Goal: Navigation & Orientation: Find specific page/section

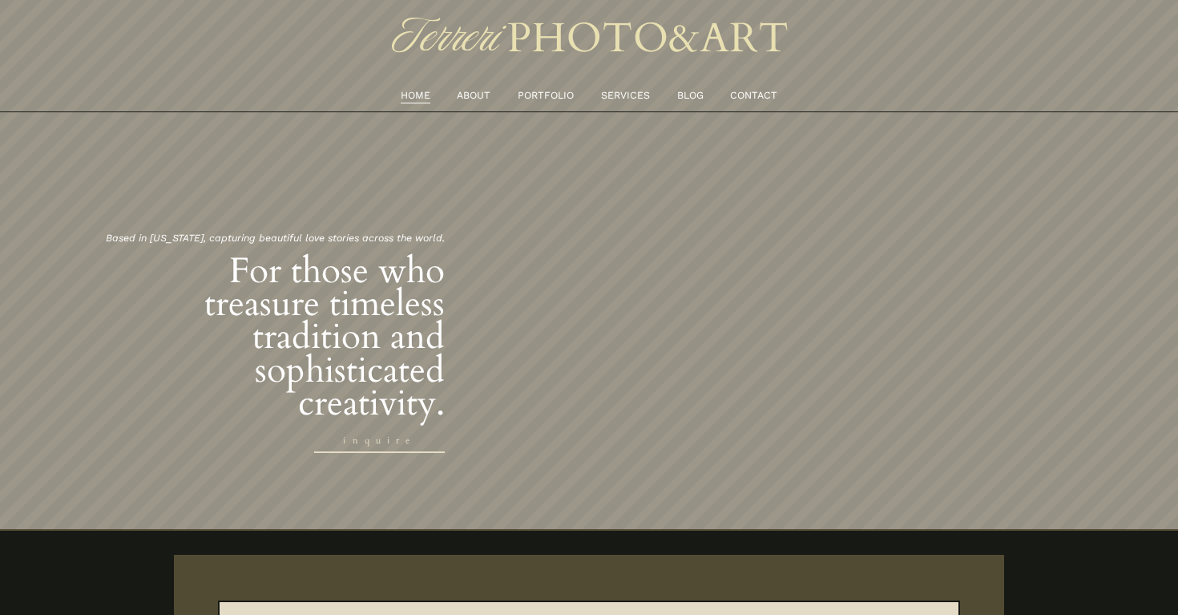
click at [756, 91] on link "CONTACT" at bounding box center [753, 95] width 47 height 17
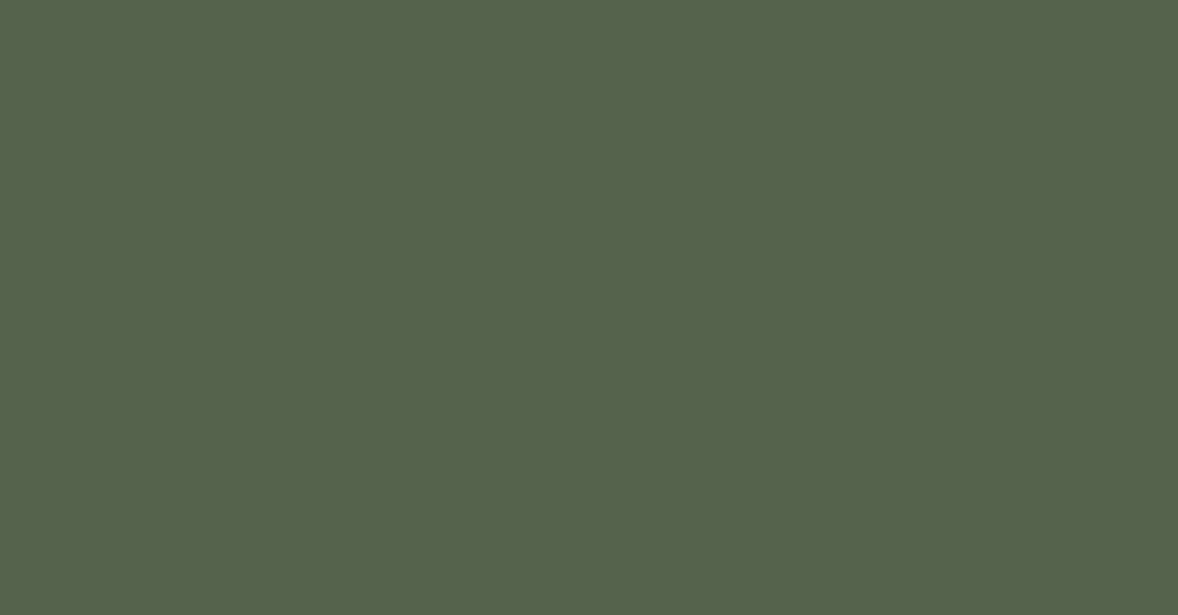
scroll to position [1925, 0]
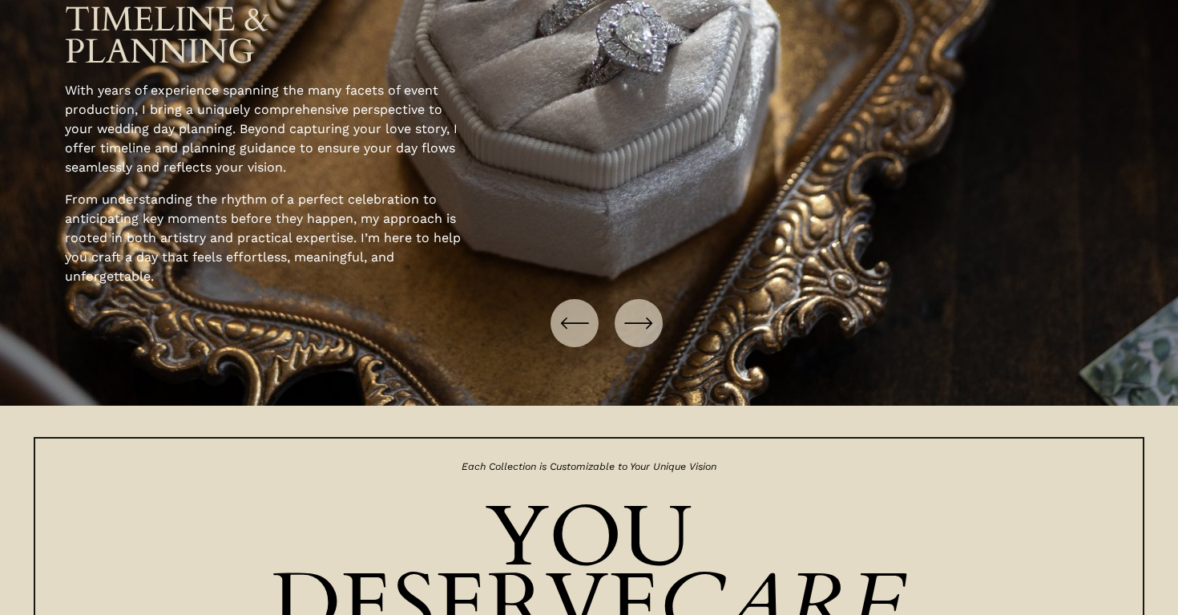
scroll to position [2231, 0]
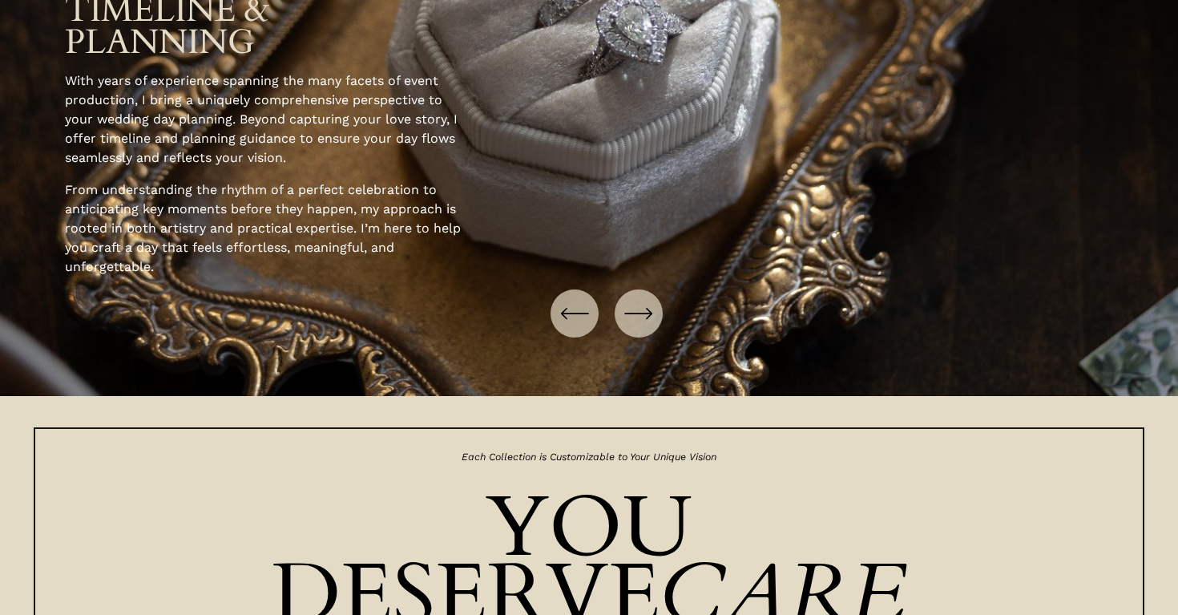
click at [645, 314] on icon "\a \a \a Next\a \a" at bounding box center [638, 313] width 29 height 29
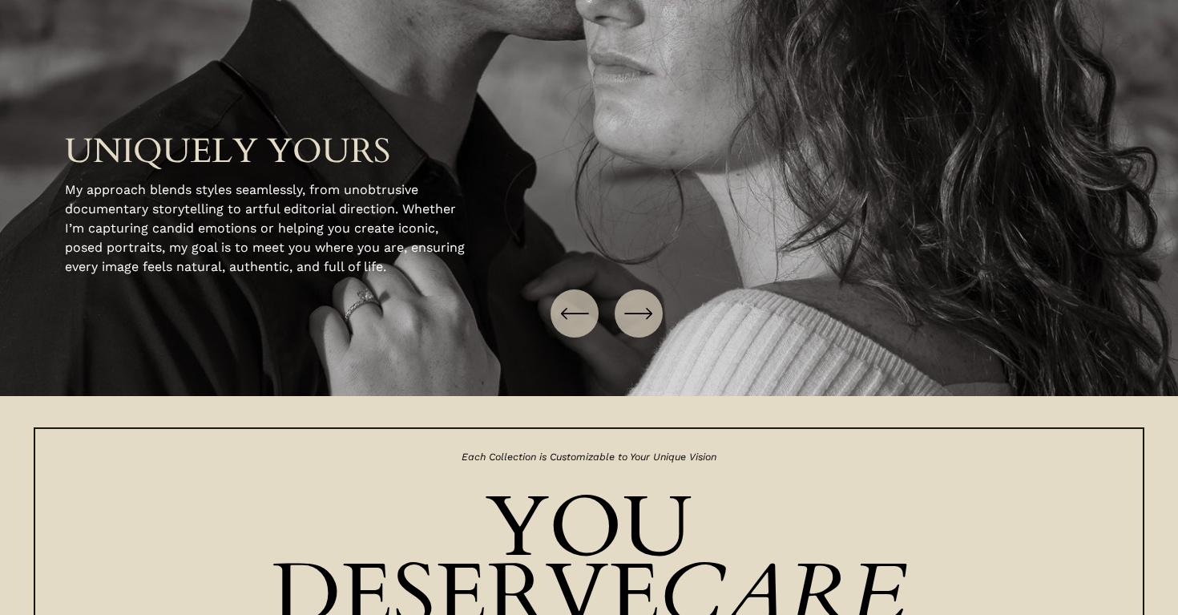
click at [645, 314] on icon "\a \a \a Next\a \a" at bounding box center [638, 313] width 29 height 29
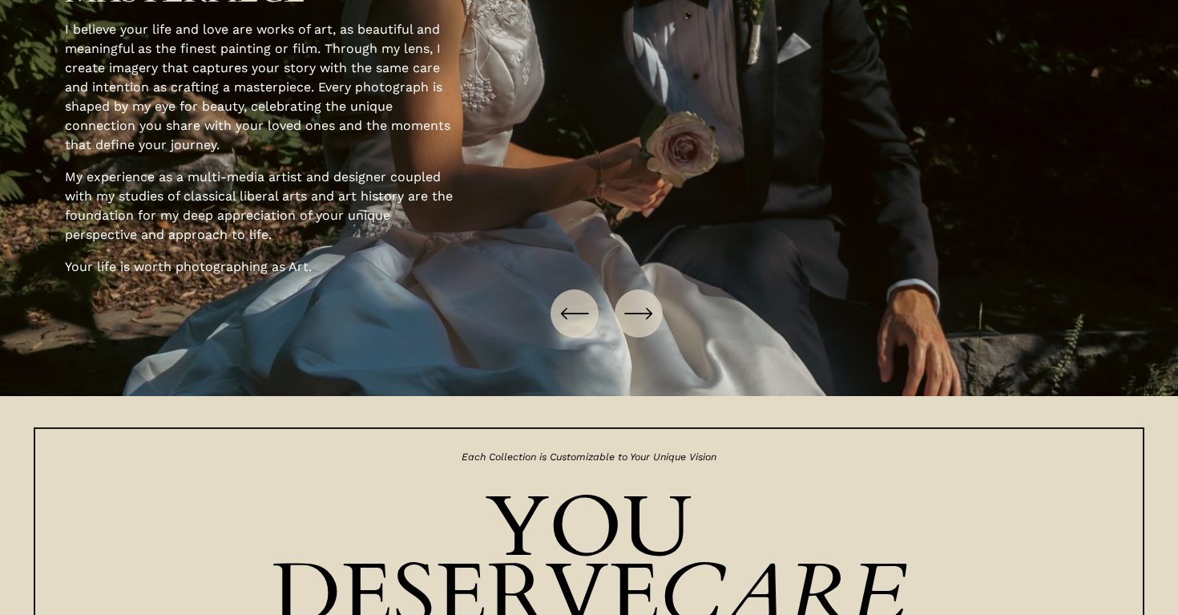
click at [577, 319] on icon "\a \a Previous\a \a \a" at bounding box center [574, 313] width 29 height 29
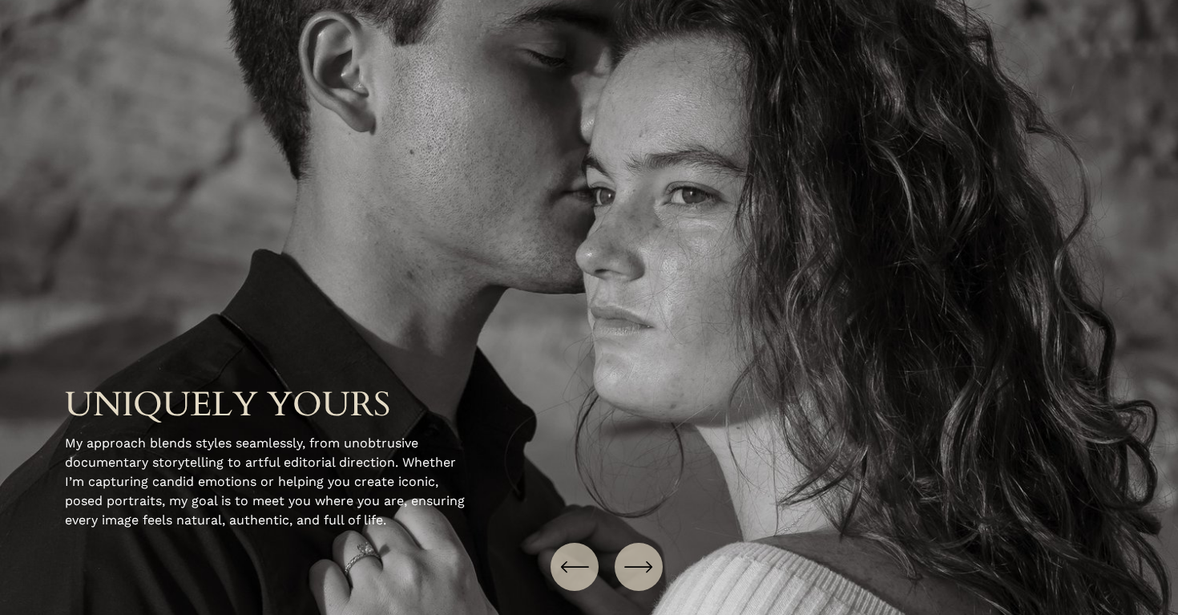
scroll to position [1978, 0]
click at [642, 559] on icon "\a \a \a Next\a \a" at bounding box center [638, 566] width 29 height 29
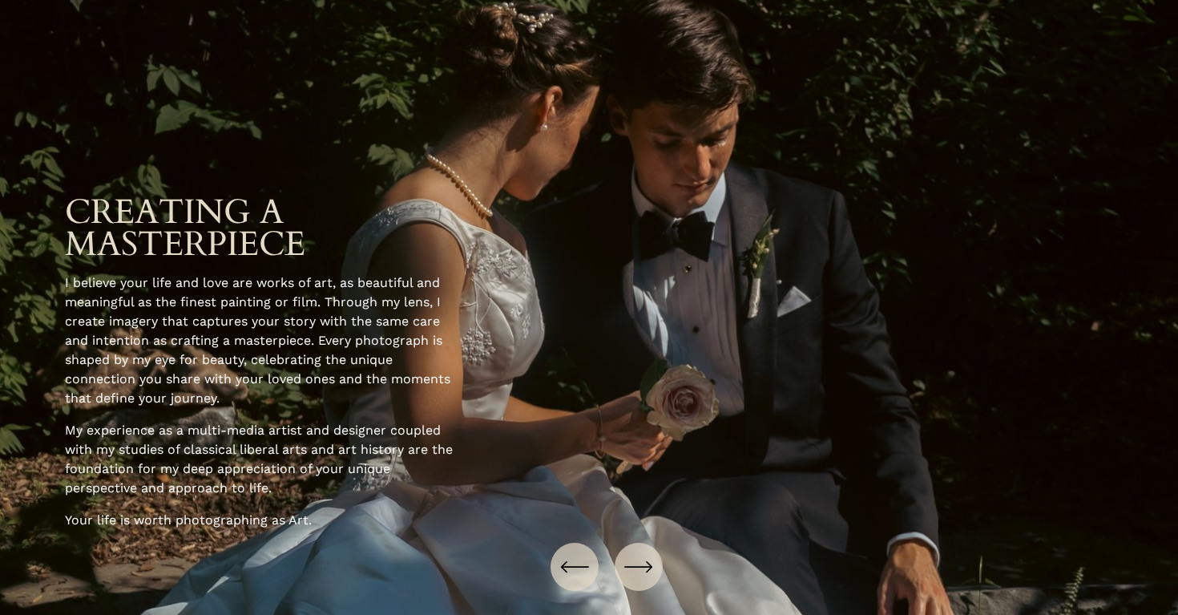
click at [642, 559] on icon "\a \a \a Next\a \a" at bounding box center [638, 566] width 29 height 29
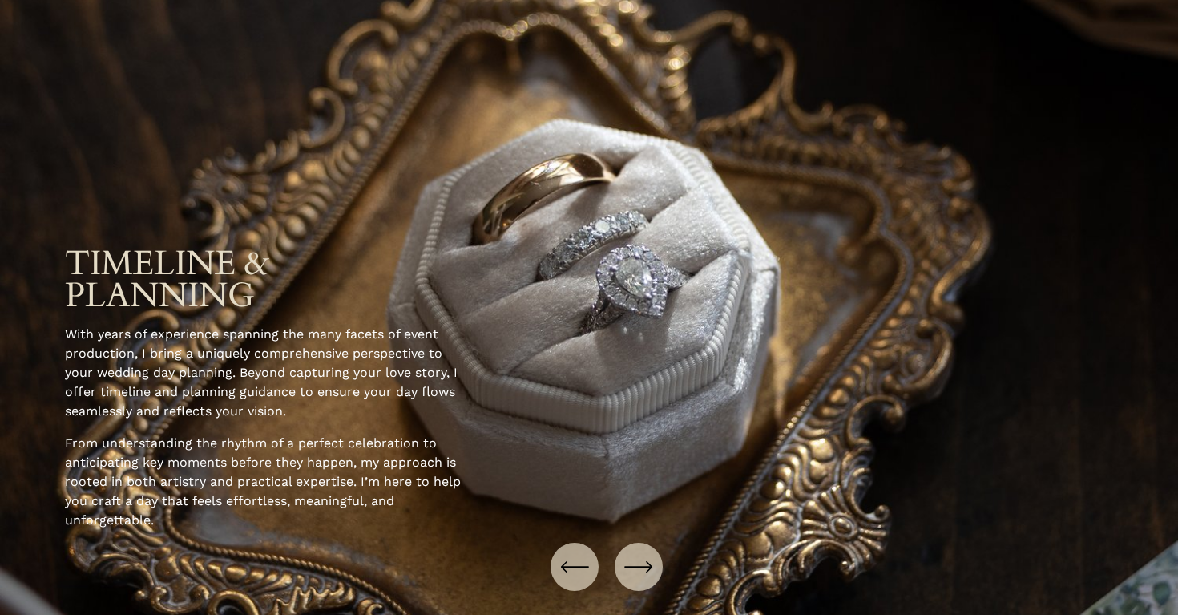
click at [642, 559] on icon "\a \a \a Next\a \a" at bounding box center [638, 566] width 29 height 29
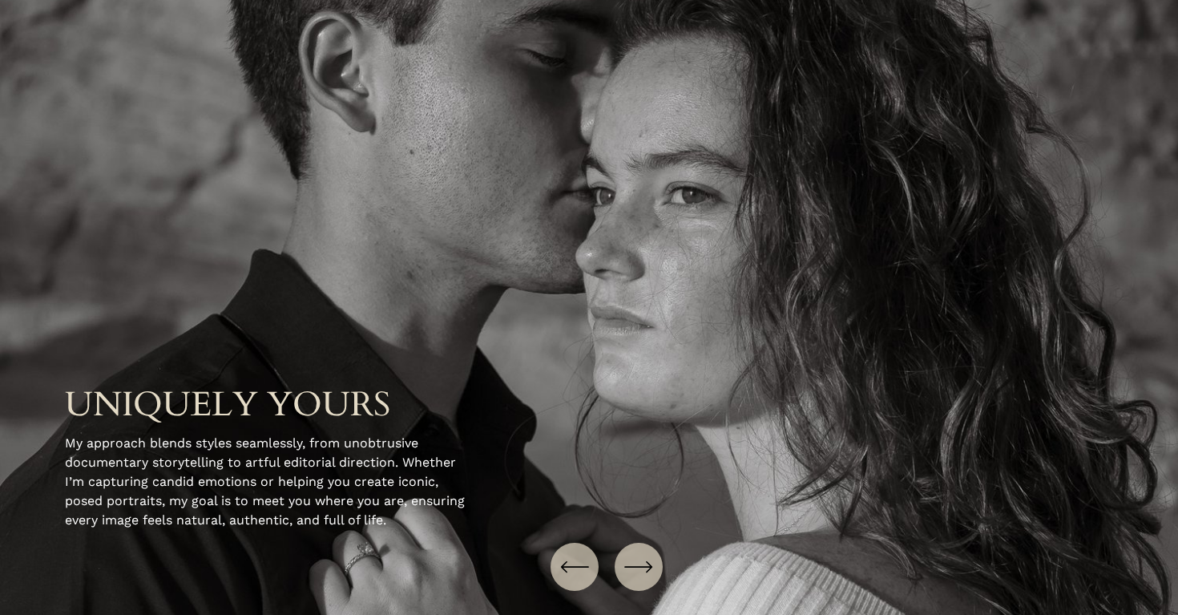
click at [642, 559] on icon "\a \a \a Next\a \a" at bounding box center [638, 566] width 29 height 29
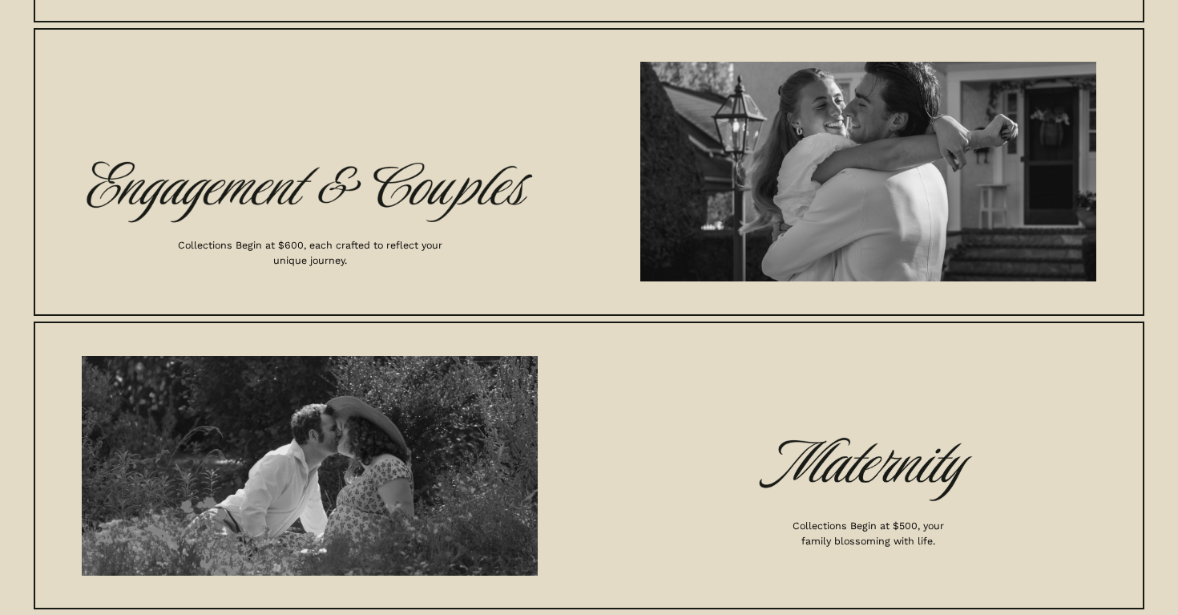
scroll to position [5704, 0]
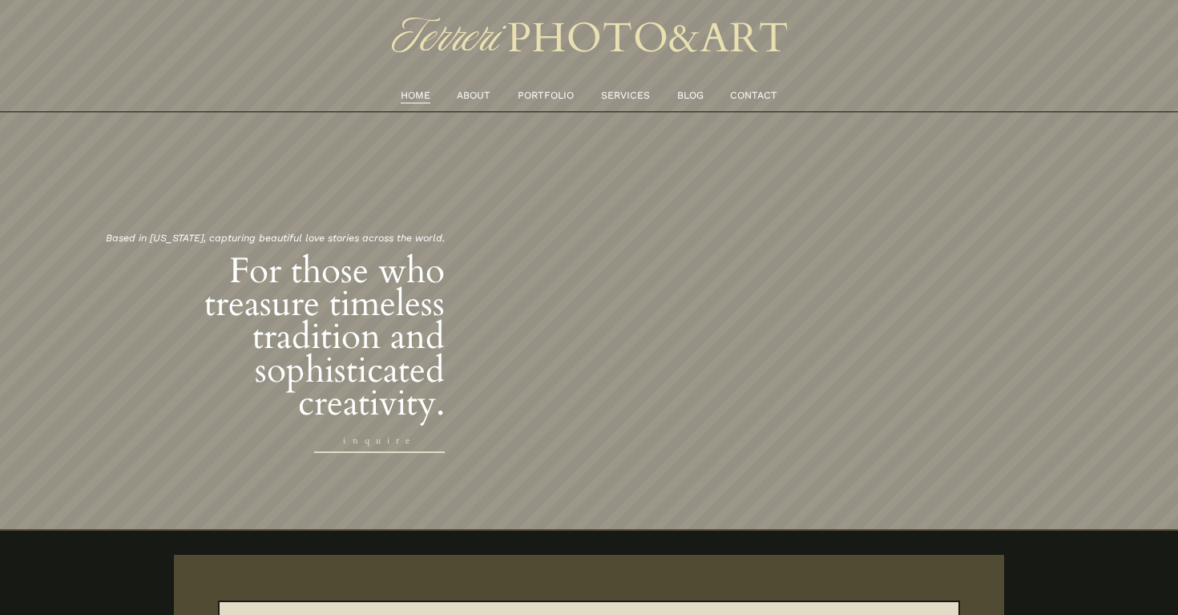
click at [619, 94] on link "SERVICES" at bounding box center [625, 95] width 49 height 17
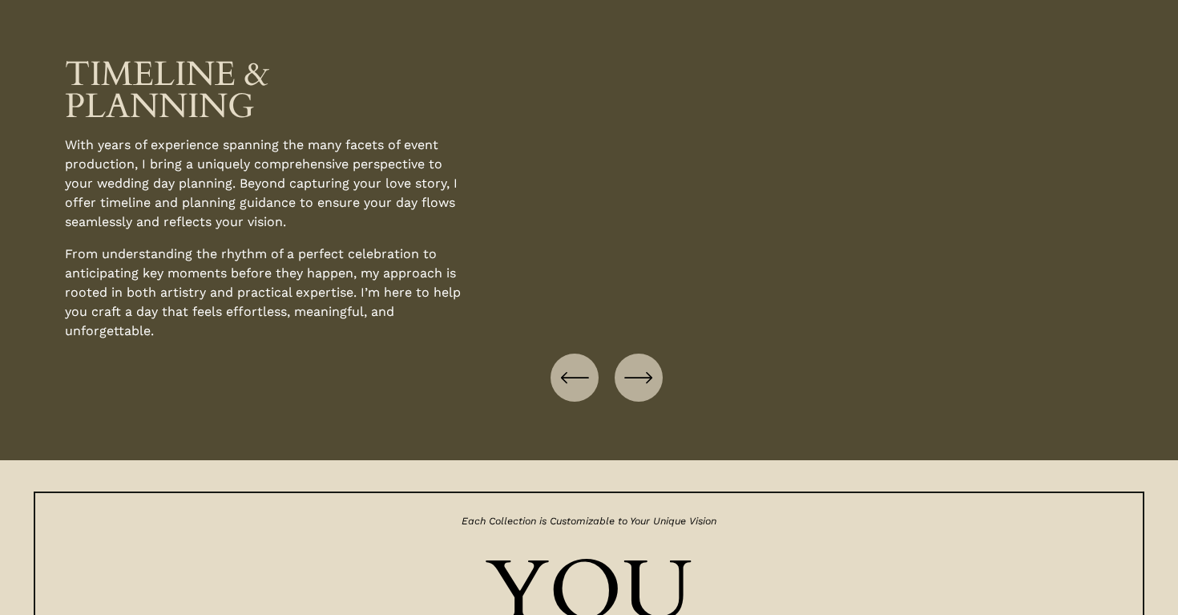
scroll to position [2168, 0]
